Goal: Task Accomplishment & Management: Manage account settings

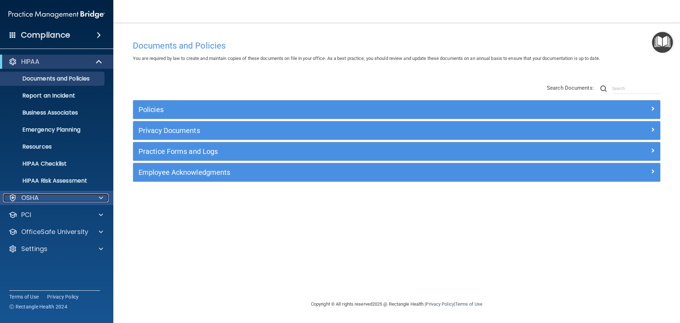
click at [88, 198] on div "OSHA" at bounding box center [47, 197] width 88 height 9
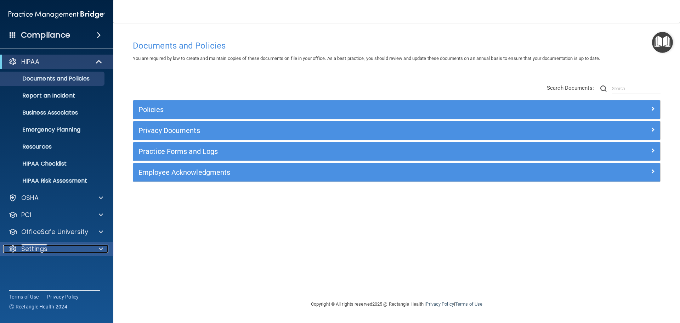
click at [57, 246] on div "Settings" at bounding box center [47, 248] width 88 height 9
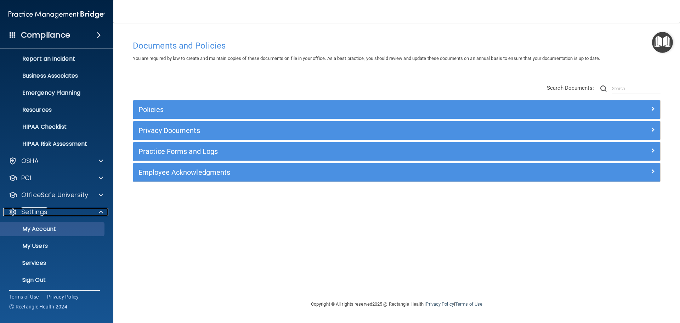
scroll to position [39, 0]
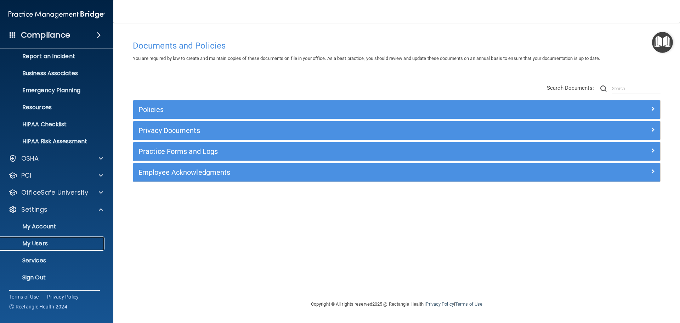
click at [59, 239] on link "My Users" at bounding box center [49, 243] width 112 height 14
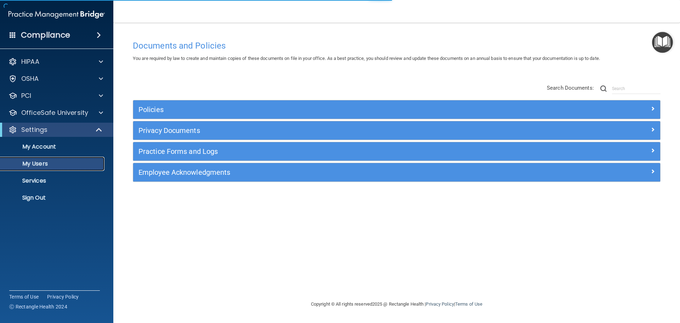
select select "20"
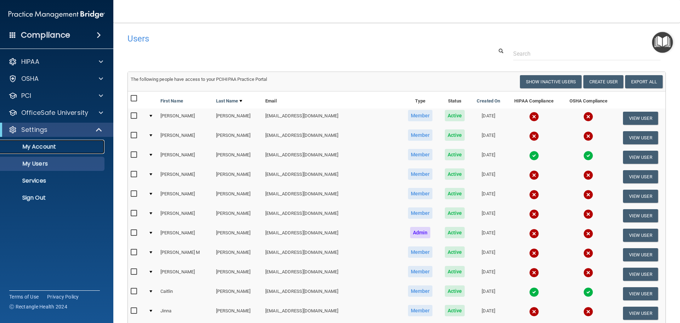
click at [57, 151] on link "My Account" at bounding box center [49, 147] width 112 height 14
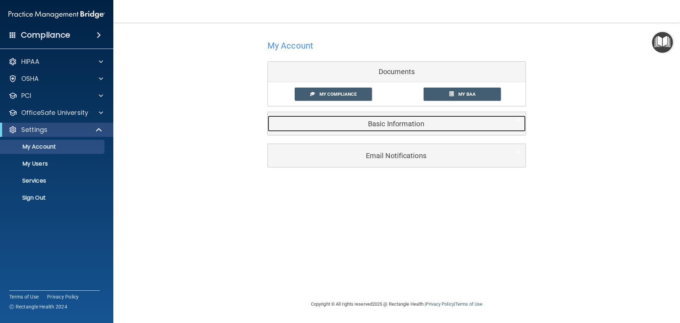
click at [386, 122] on h5 "Basic Information" at bounding box center [386, 124] width 226 height 8
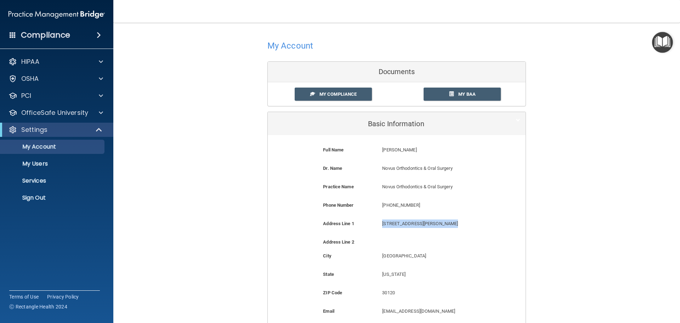
drag, startPoint x: 449, startPoint y: 224, endPoint x: 378, endPoint y: 219, distance: 72.1
click at [378, 219] on div "[STREET_ADDRESS][GEOGRAPHIC_DATA][PERSON_NAME][STREET_ADDRESS][PERSON_NAME]" at bounding box center [436, 225] width 118 height 13
copy p "[STREET_ADDRESS][PERSON_NAME]"
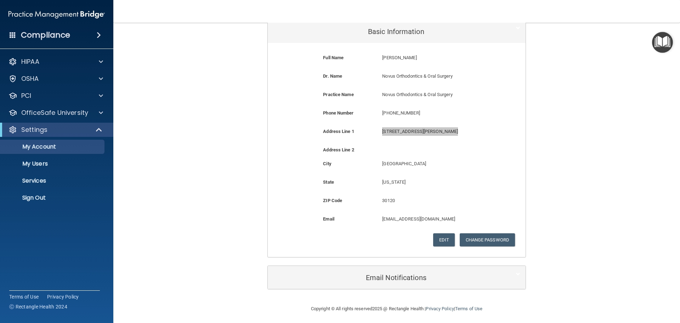
scroll to position [95, 0]
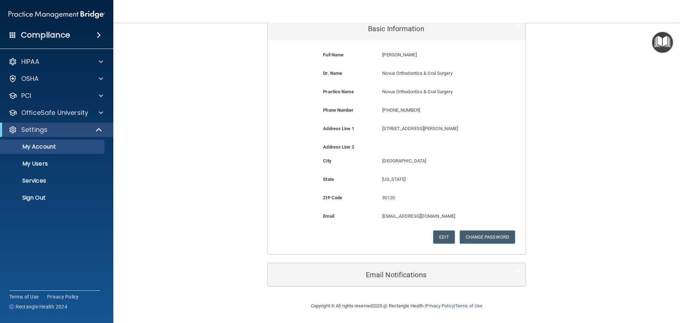
click at [571, 188] on div "My Account Documents My Compliance My Compliance My BAA Basic Information Full …" at bounding box center [397, 115] width 538 height 360
click at [63, 168] on link "My Users" at bounding box center [49, 164] width 112 height 14
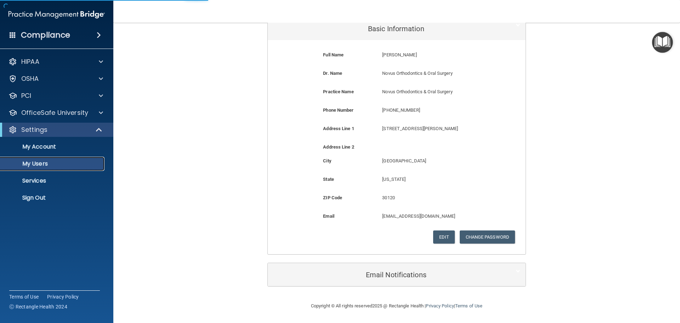
select select "20"
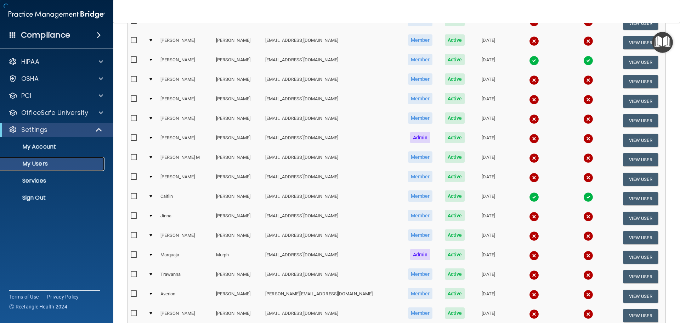
scroll to position [205, 0]
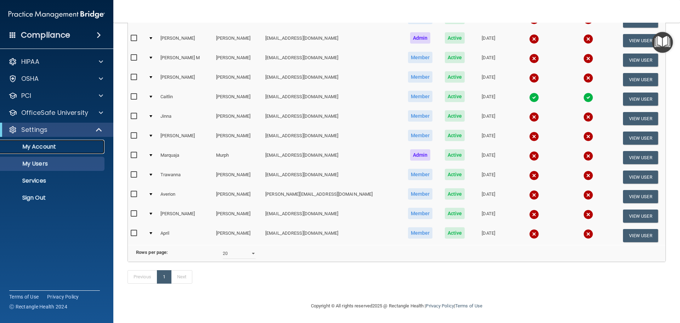
click at [67, 153] on link "My Account" at bounding box center [49, 147] width 112 height 14
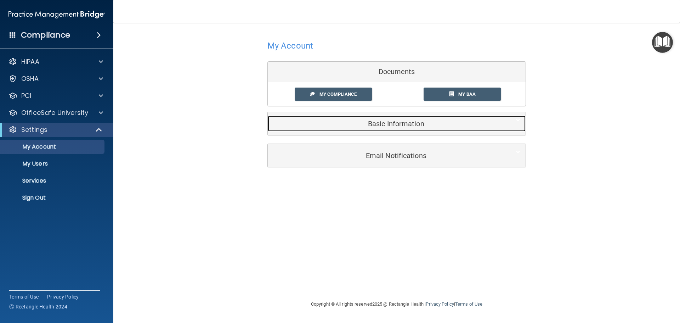
click at [358, 131] on div "Basic Information" at bounding box center [386, 123] width 236 height 16
